Goal: Information Seeking & Learning: Learn about a topic

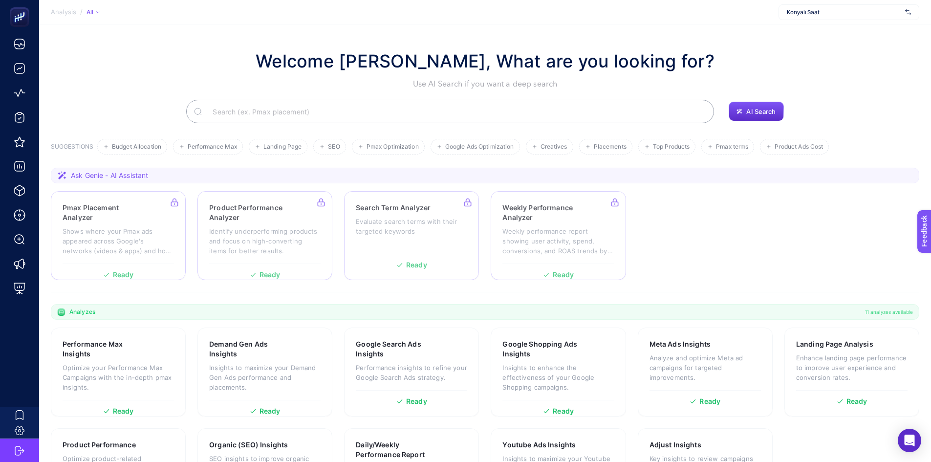
scroll to position [67, 0]
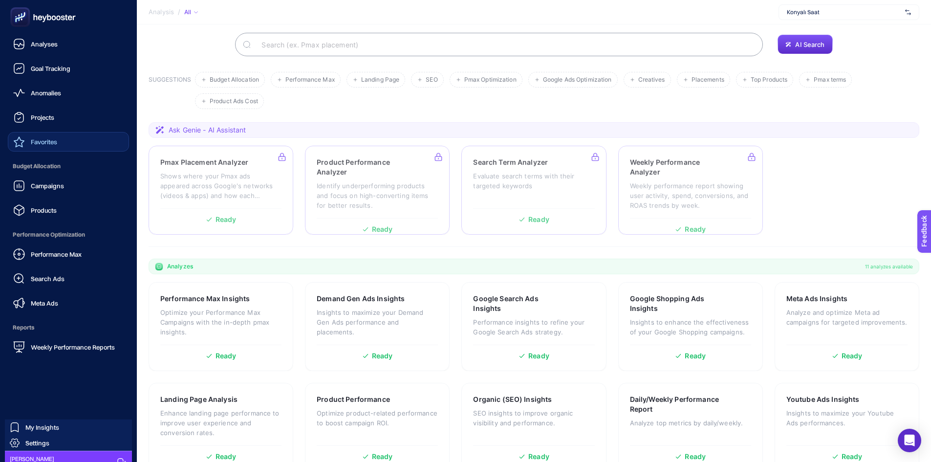
click at [45, 138] on span "Favorites" at bounding box center [44, 142] width 26 height 8
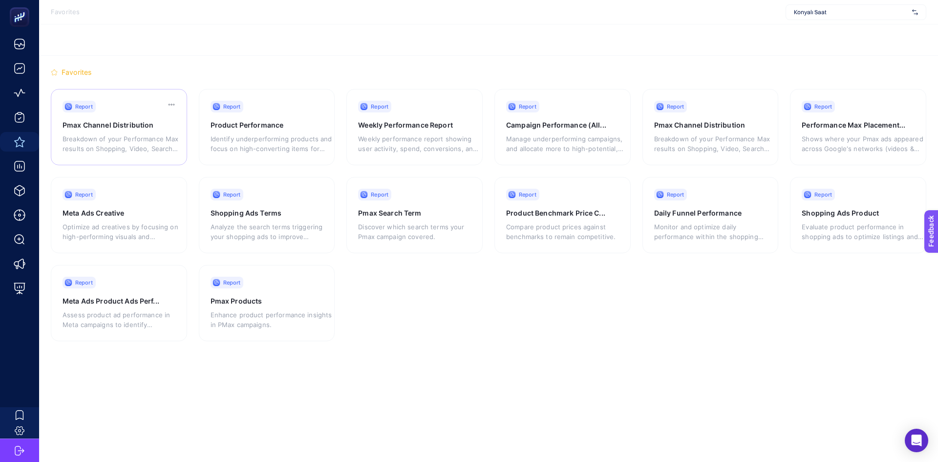
click at [134, 131] on div "Breakdown of your Performance Max results on Shopping, Video, Search and Display" at bounding box center [124, 141] width 122 height 23
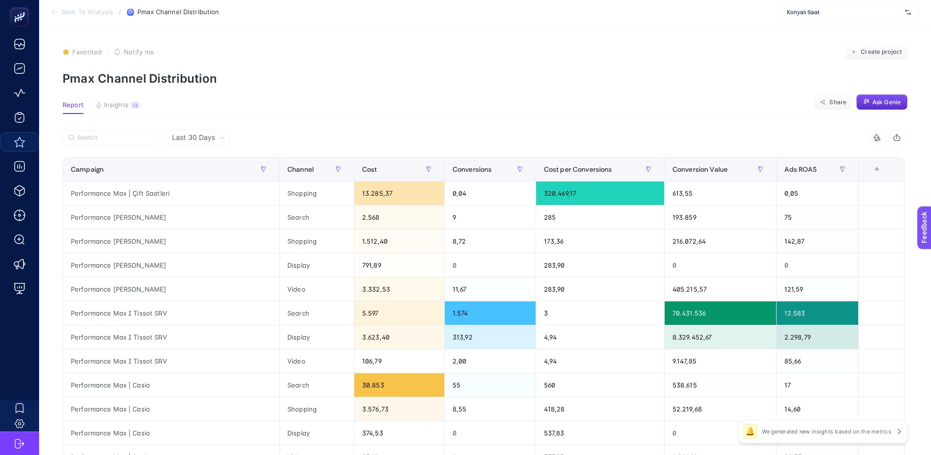
click at [89, 10] on span "Back To Analysis" at bounding box center [87, 12] width 51 height 8
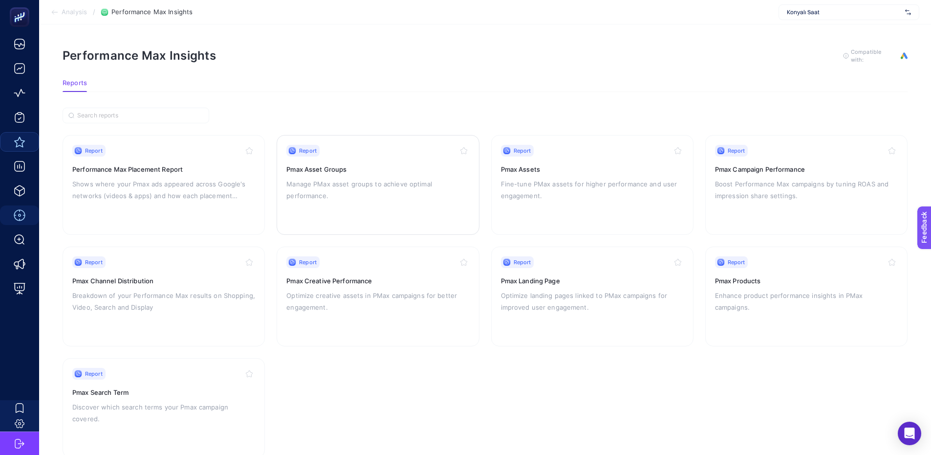
click at [414, 196] on p "Manage PMax asset groups to achieve optimal performance." at bounding box center [377, 189] width 183 height 23
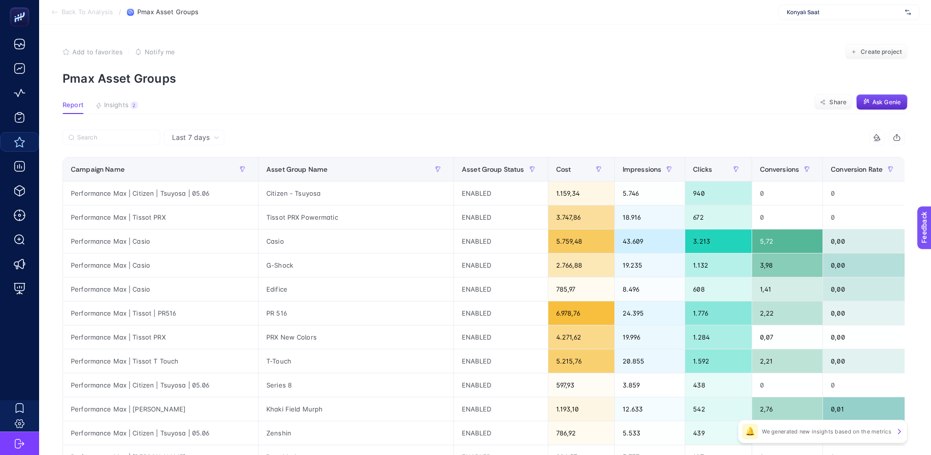
click at [93, 9] on span "Back To Analysis" at bounding box center [87, 12] width 51 height 8
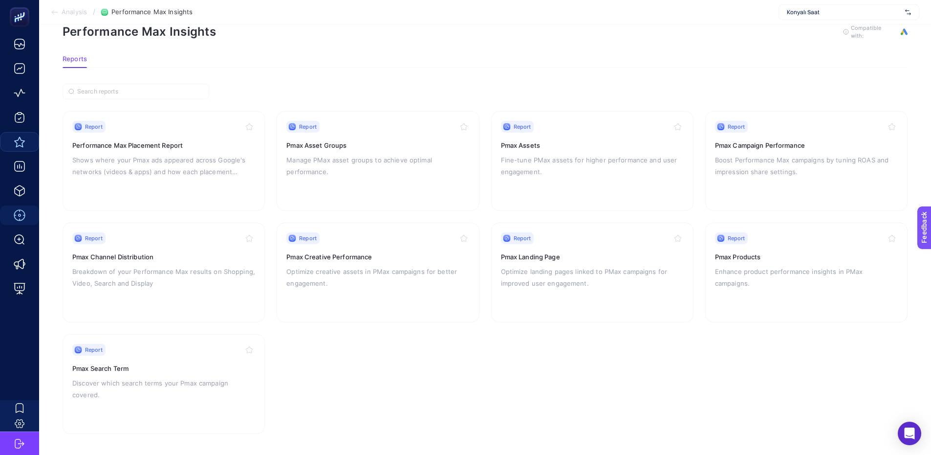
scroll to position [25, 0]
click at [205, 385] on p "Discover which search terms your Pmax campaign covered." at bounding box center [163, 387] width 183 height 23
